Goal: Check status

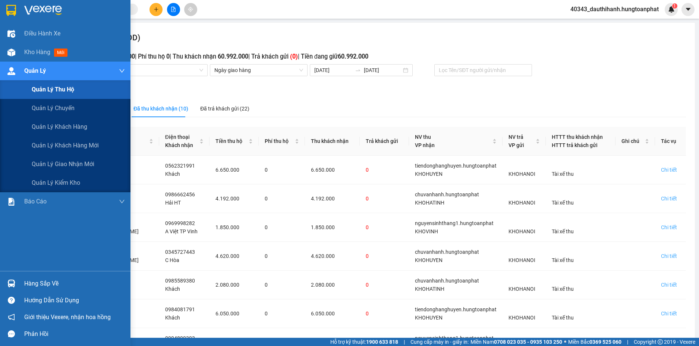
scroll to position [145, 0]
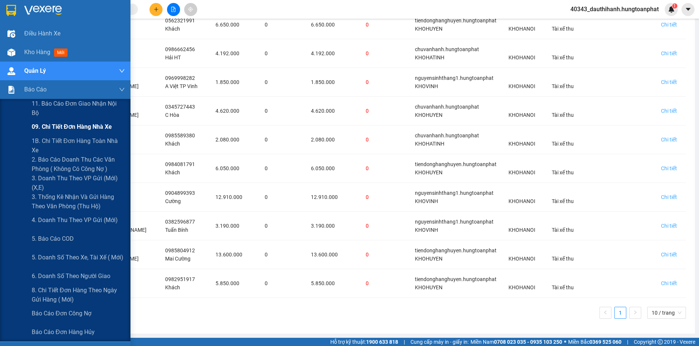
click at [58, 128] on span "09. Chi tiết đơn hàng nhà xe" at bounding box center [72, 126] width 80 height 9
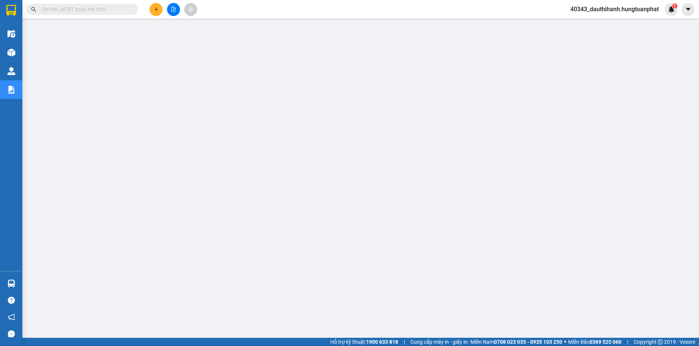
click at [57, 7] on input "text" at bounding box center [85, 9] width 88 height 8
click at [103, 7] on input "text" at bounding box center [85, 9] width 88 height 8
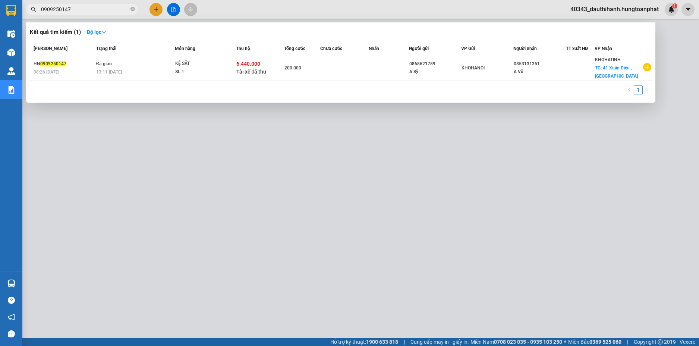
type input "0909250147"
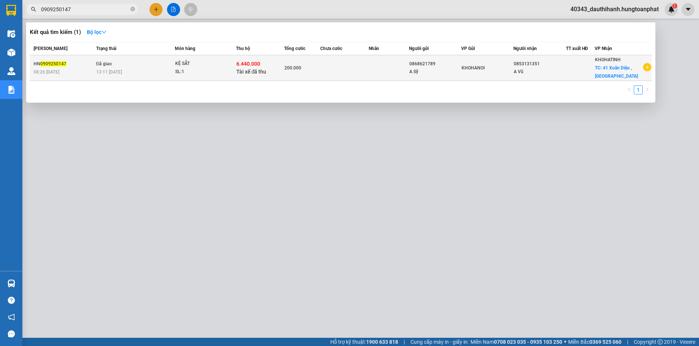
click at [147, 65] on td "Đã giao 13:11 [DATE]" at bounding box center [134, 68] width 81 height 26
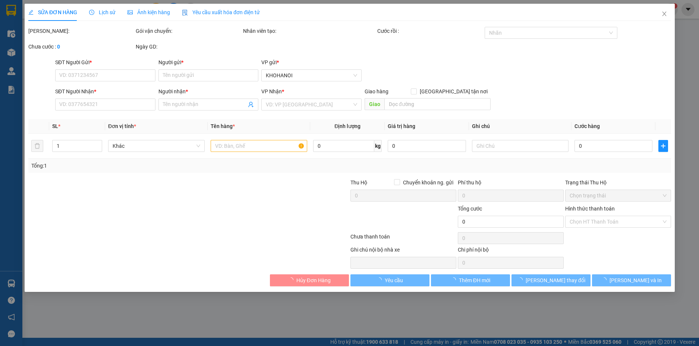
type input "0868621789"
type input "A Sỹ"
type input "0853131351"
type input "A Vũ"
checkbox input "true"
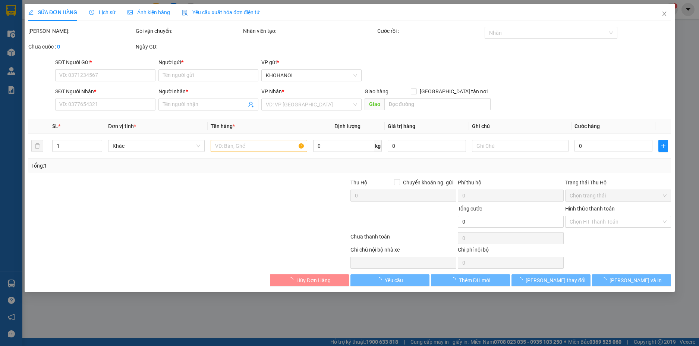
type input "41 [PERSON_NAME] ,[GEOGRAPHIC_DATA]"
checkbox input "true"
type input "6.440.000"
type input "200.000"
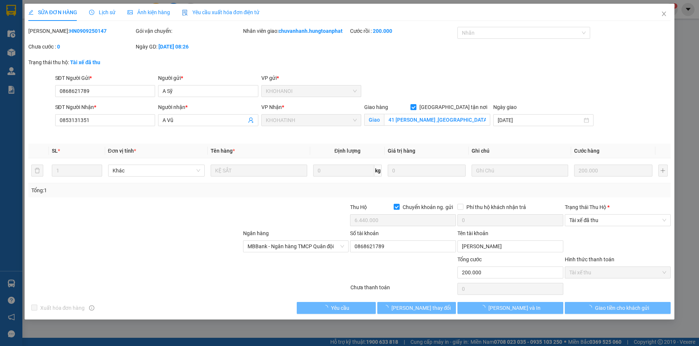
click at [105, 12] on span "Lịch sử" at bounding box center [102, 12] width 26 height 6
